Goal: Contribute content: Add original content to the website for others to see

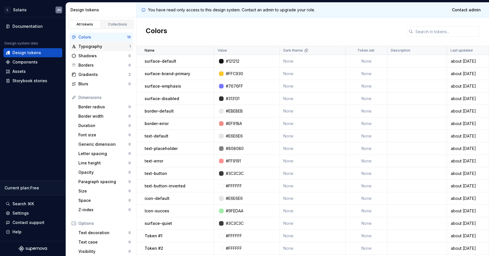
click at [88, 48] on div "Typography" at bounding box center [103, 47] width 51 height 6
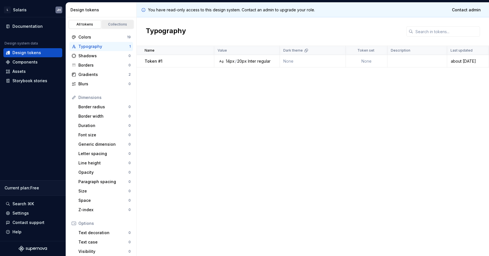
click at [118, 23] on div "Collections" at bounding box center [118, 24] width 28 height 5
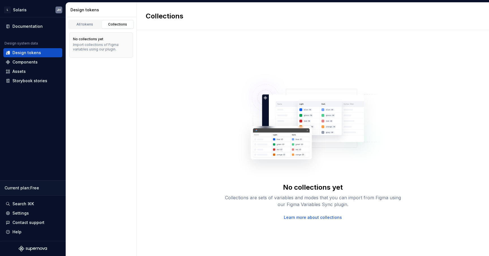
click at [86, 20] on div "All tokens Collections" at bounding box center [101, 25] width 66 height 10
click at [18, 72] on div "Assets" at bounding box center [18, 72] width 13 height 6
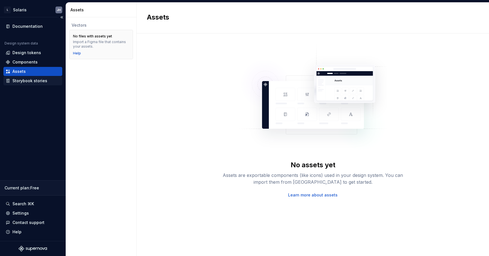
click at [20, 82] on div "Storybook stories" at bounding box center [29, 81] width 35 height 6
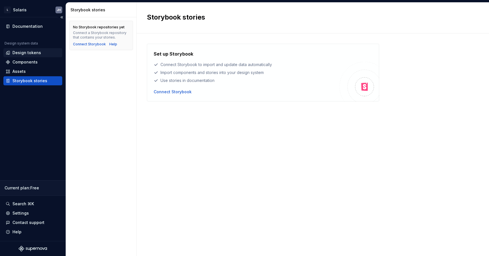
click at [23, 54] on div "Design tokens" at bounding box center [26, 53] width 29 height 6
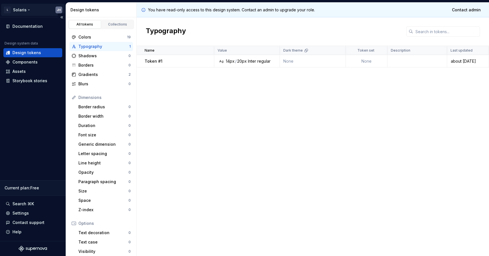
click at [61, 9] on html "L Solaris JH Documentation Design system data Design tokens Components Assets S…" at bounding box center [244, 128] width 489 height 256
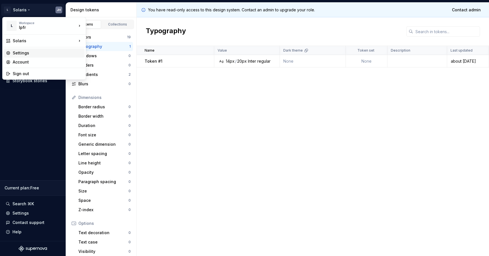
click at [25, 54] on div "Settings" at bounding box center [48, 53] width 70 height 6
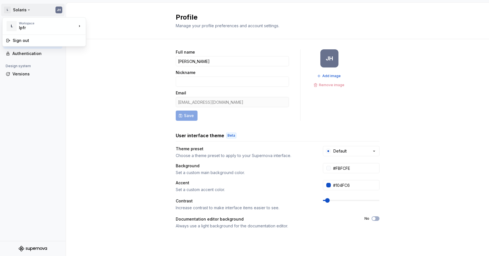
click at [28, 10] on html "L Solaris JH Back Account Profile Authentication Design system Versions Profile…" at bounding box center [244, 128] width 489 height 256
click at [103, 35] on div "Solris" at bounding box center [113, 34] width 37 height 6
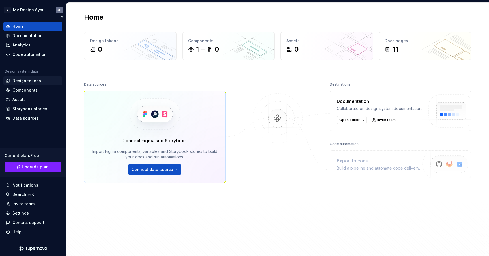
click at [25, 79] on div "Design tokens" at bounding box center [26, 81] width 29 height 6
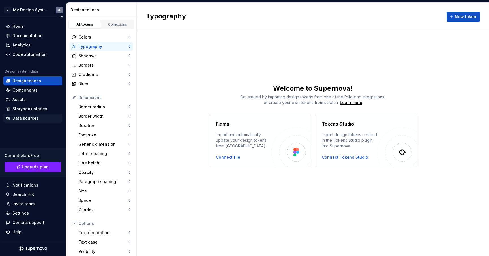
click at [22, 120] on div "Data sources" at bounding box center [25, 118] width 26 height 6
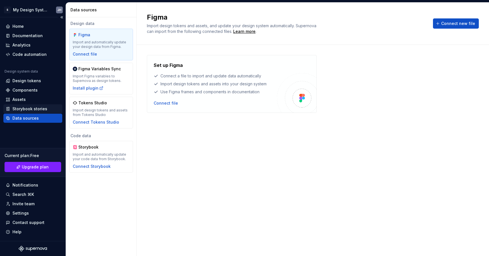
click at [27, 108] on div "Storybook stories" at bounding box center [29, 109] width 35 height 6
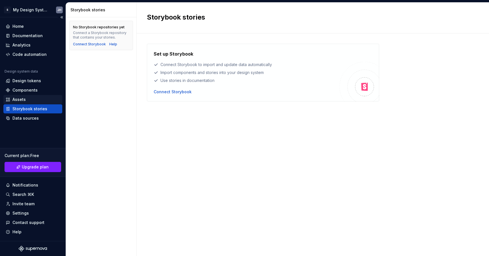
click at [24, 99] on div "Assets" at bounding box center [18, 100] width 13 height 6
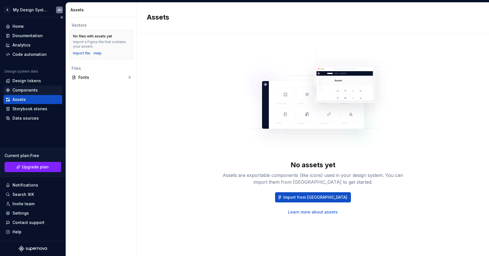
click at [22, 88] on div "Components" at bounding box center [24, 90] width 25 height 6
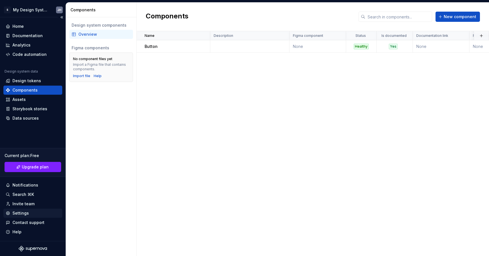
click at [18, 212] on div "Settings" at bounding box center [20, 213] width 16 height 6
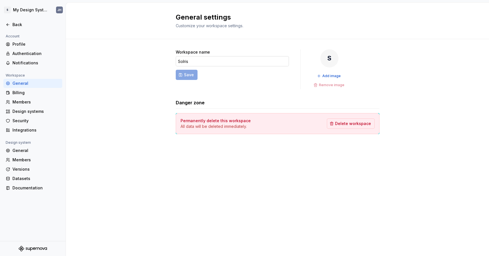
click at [185, 61] on input "Solris" at bounding box center [232, 61] width 113 height 10
click at [185, 74] on span "Save" at bounding box center [189, 75] width 10 height 6
type input "Solaris"
click at [20, 94] on div "Billing" at bounding box center [36, 93] width 48 height 6
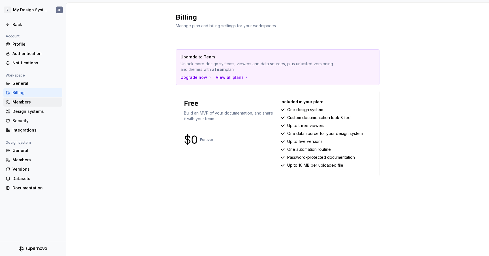
click at [20, 104] on div "Members" at bounding box center [36, 102] width 48 height 6
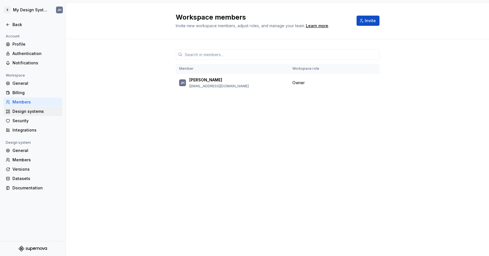
click at [17, 112] on div "Design systems" at bounding box center [36, 111] width 48 height 6
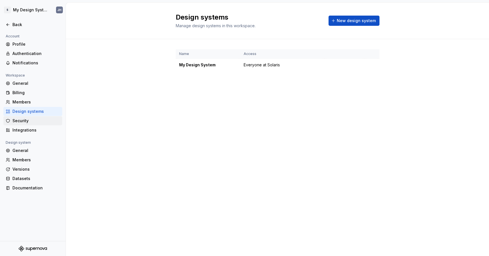
click at [17, 123] on div "Security" at bounding box center [36, 121] width 48 height 6
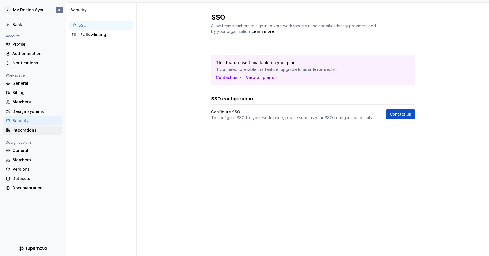
click at [19, 128] on div "Integrations" at bounding box center [36, 130] width 48 height 6
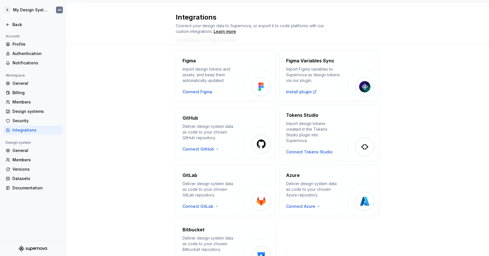
scroll to position [39, 0]
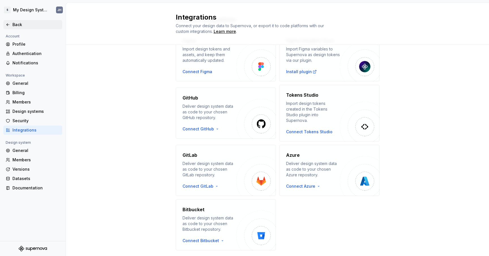
click at [20, 24] on div "Back" at bounding box center [36, 25] width 48 height 6
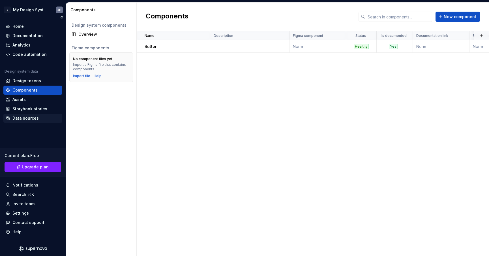
click at [23, 118] on div "Data sources" at bounding box center [25, 118] width 26 height 6
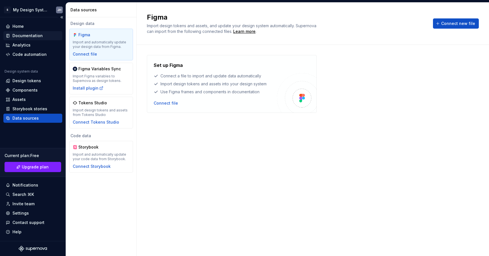
click at [22, 36] on div "Documentation" at bounding box center [27, 36] width 30 height 6
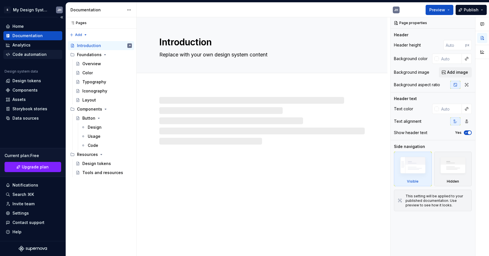
click at [22, 56] on div "Code automation" at bounding box center [29, 55] width 34 height 6
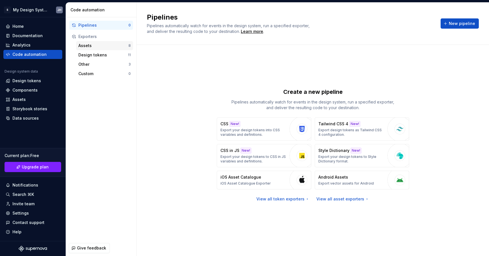
click at [90, 47] on div "Assets" at bounding box center [103, 46] width 50 height 6
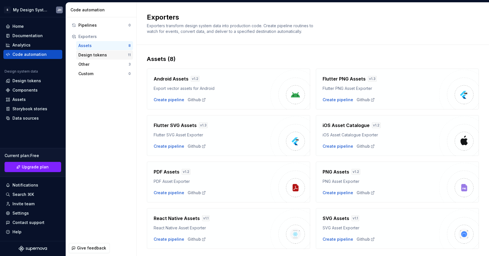
click at [90, 53] on div "Design tokens" at bounding box center [103, 55] width 50 height 6
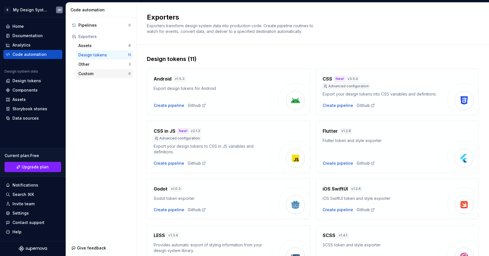
click at [85, 71] on div "Custom" at bounding box center [103, 74] width 50 height 6
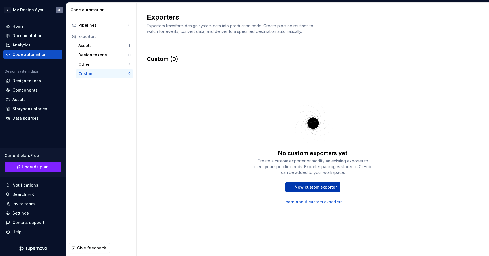
click at [298, 190] on button "New custom exporter" at bounding box center [312, 187] width 55 height 10
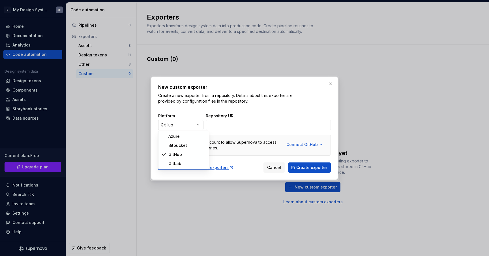
click at [199, 125] on div "New custom exporter Create a new exporter from a repository. Details about this…" at bounding box center [244, 128] width 489 height 256
click at [268, 103] on div "New custom exporter Create a new exporter from a repository. Details about this…" at bounding box center [244, 128] width 489 height 256
click at [274, 169] on span "Cancel" at bounding box center [274, 168] width 14 height 6
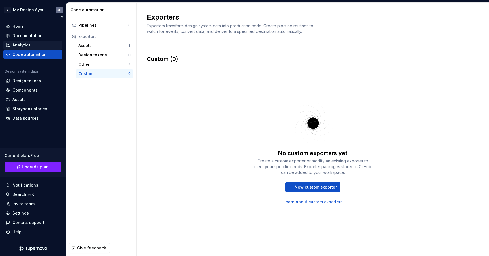
click at [21, 45] on div "Analytics" at bounding box center [21, 45] width 18 height 6
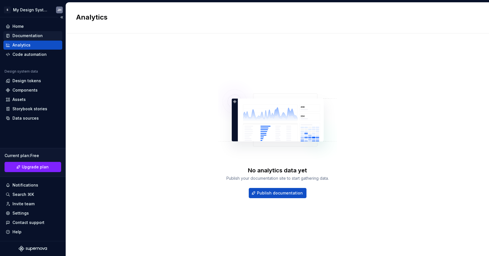
click at [19, 36] on div "Documentation" at bounding box center [27, 36] width 30 height 6
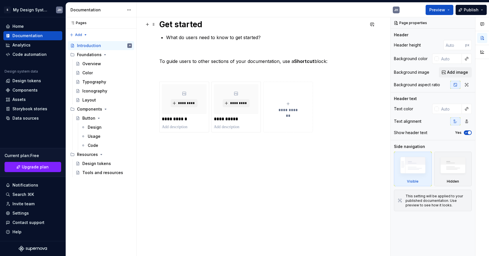
scroll to position [151, 0]
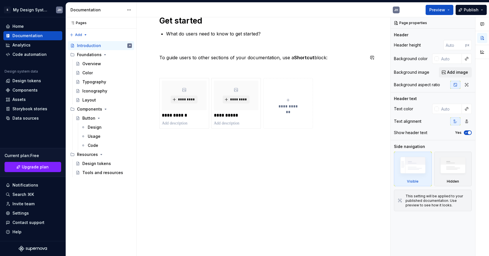
type textarea "*"
